Goal: Information Seeking & Learning: Understand process/instructions

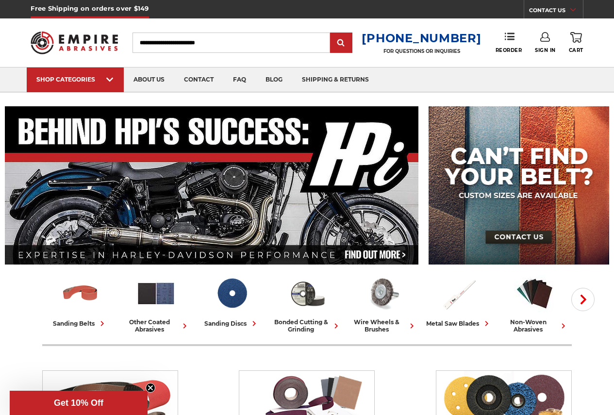
click at [558, 10] on link "CONTACT US" at bounding box center [556, 12] width 54 height 14
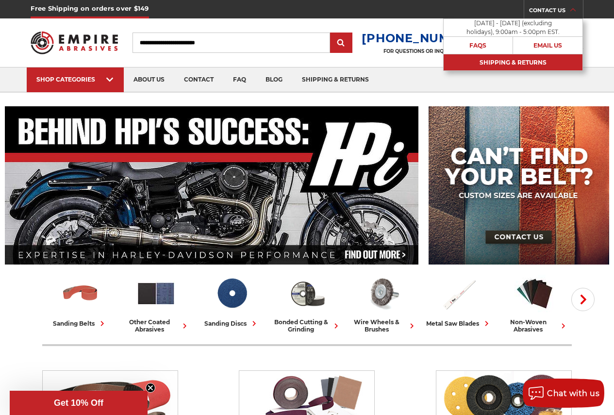
click at [520, 66] on link "Shipping & Returns" at bounding box center [513, 62] width 139 height 17
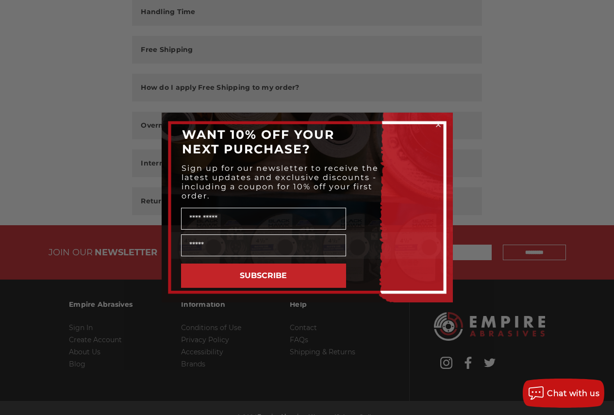
scroll to position [194, 0]
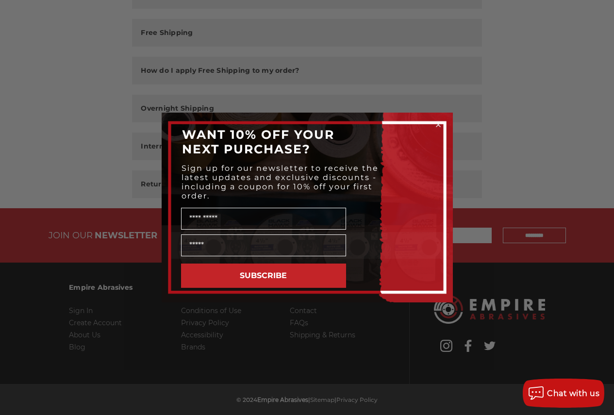
click at [526, 77] on div "Close dialog WANT 10% OFF YOUR NEXT PURCHASE? Sign up for our newsletter to rec…" at bounding box center [307, 207] width 614 height 415
